Goal: Task Accomplishment & Management: Complete application form

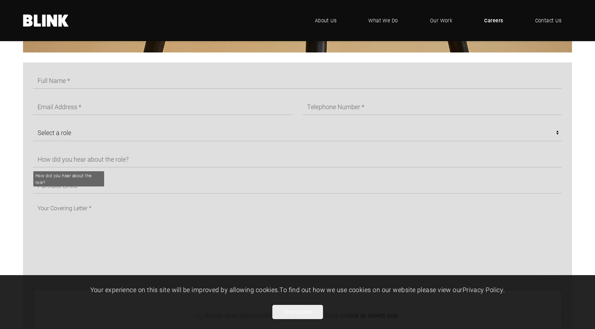
scroll to position [434, 0]
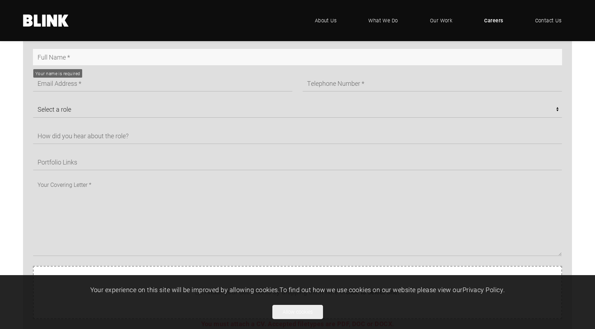
click at [62, 56] on input "text" at bounding box center [297, 57] width 529 height 16
type input "[PERSON_NAME]"
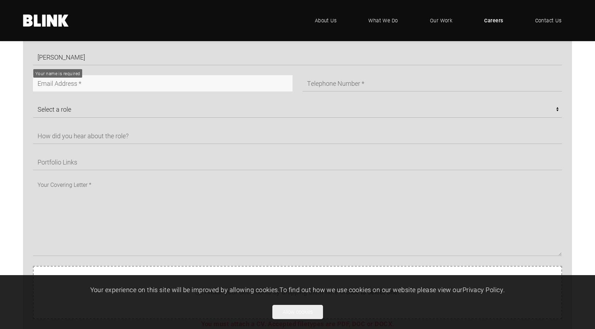
type input "[EMAIL_ADDRESS][DOMAIN_NAME]"
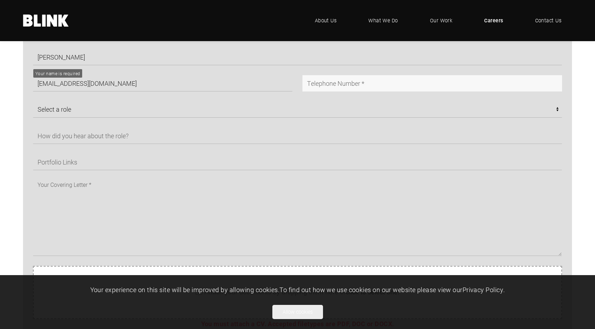
type input "07803814949"
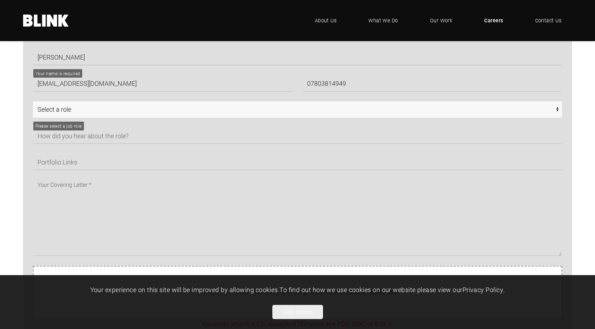
click at [107, 106] on select "Select a role CGI Artists - Manchester Senior CGI Artists - [GEOGRAPHIC_DATA] A…" at bounding box center [297, 109] width 529 height 16
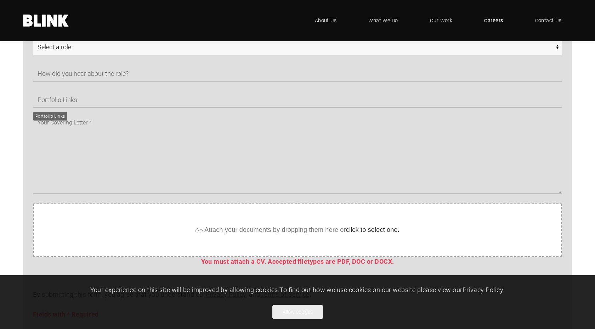
scroll to position [439, 0]
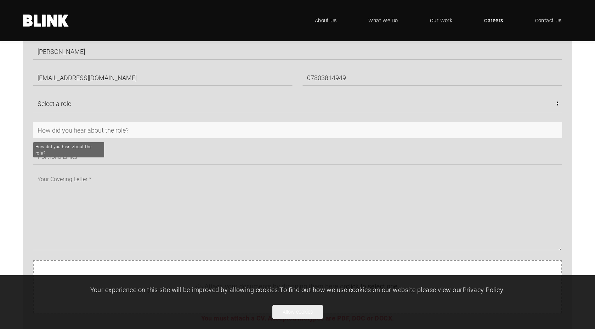
click at [86, 129] on input "text" at bounding box center [297, 130] width 529 height 16
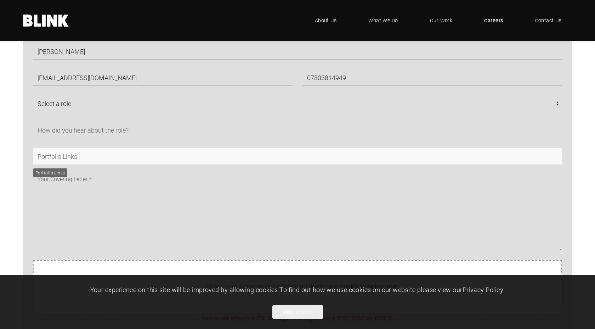
click at [66, 152] on input "text" at bounding box center [297, 156] width 529 height 16
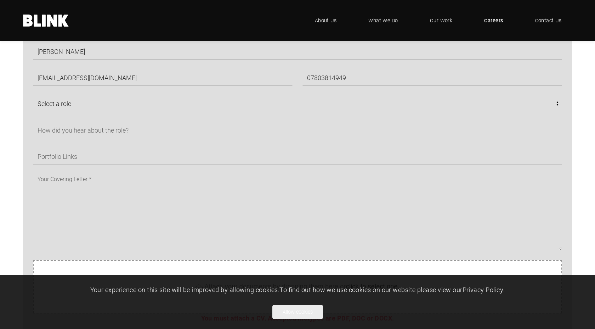
click at [67, 118] on div "[PERSON_NAME] [PERSON_NAME][EMAIL_ADDRESS][DOMAIN_NAME] 07803814949 Select a ro…" at bounding box center [292, 146] width 539 height 207
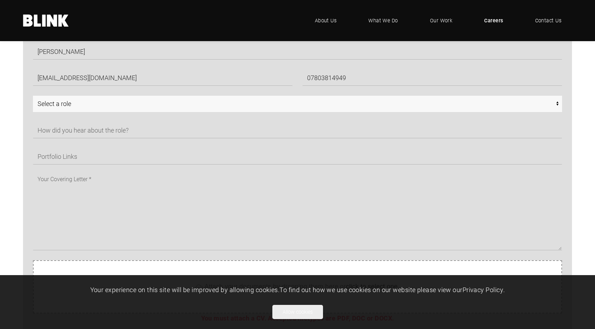
click at [65, 104] on select "Select a role CGI Artists - Manchester Senior CGI Artists - [GEOGRAPHIC_DATA] A…" at bounding box center [297, 104] width 529 height 16
select select "Any - Chorley"
click at [33, 96] on select "Select a role CGI Artists - Manchester Senior CGI Artists - [GEOGRAPHIC_DATA] A…" at bounding box center [297, 104] width 529 height 16
